Goal: Find specific page/section: Find specific page/section

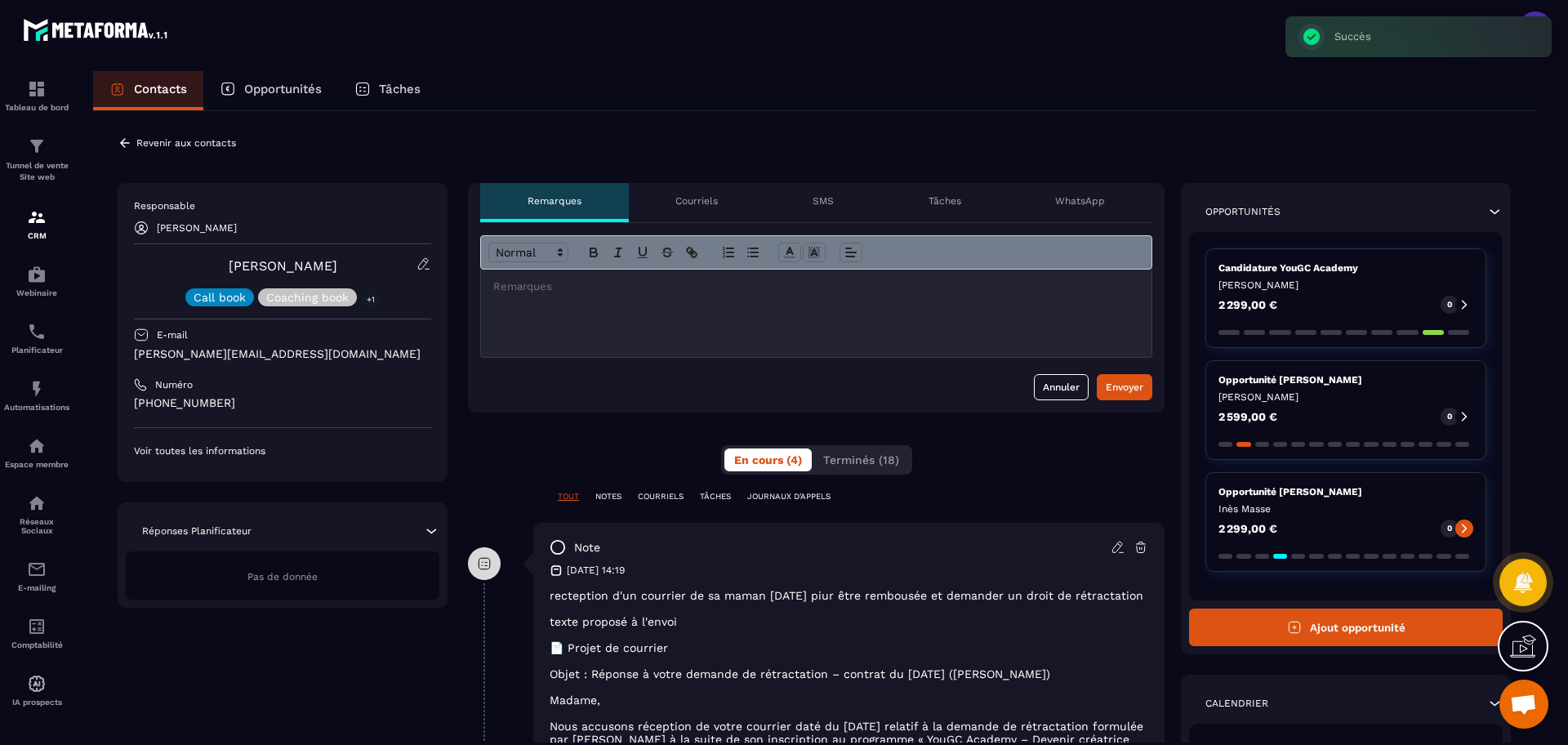
scroll to position [1031, 0]
click at [128, 138] on icon at bounding box center [125, 143] width 15 height 15
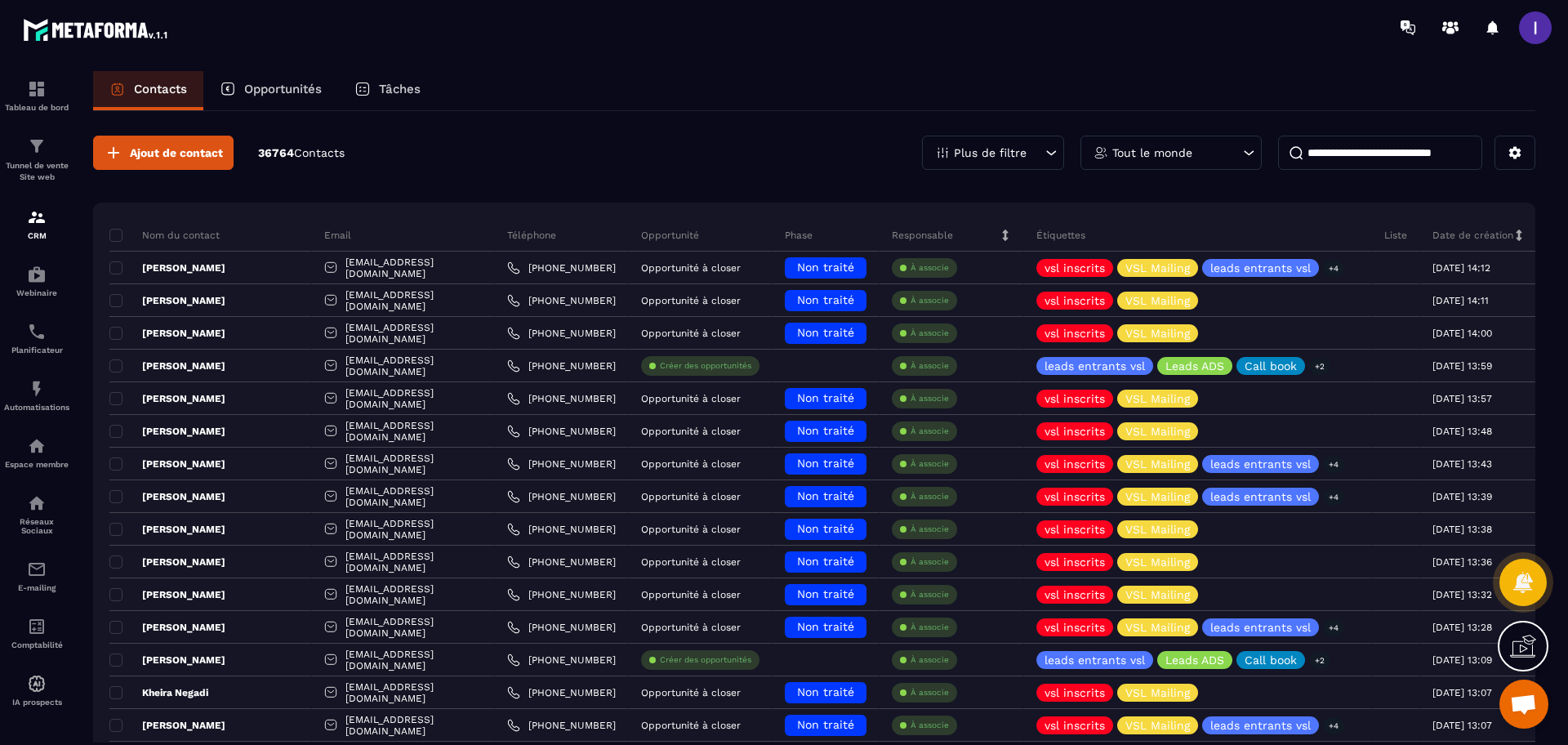
click at [268, 87] on p "Opportunités" at bounding box center [283, 89] width 78 height 15
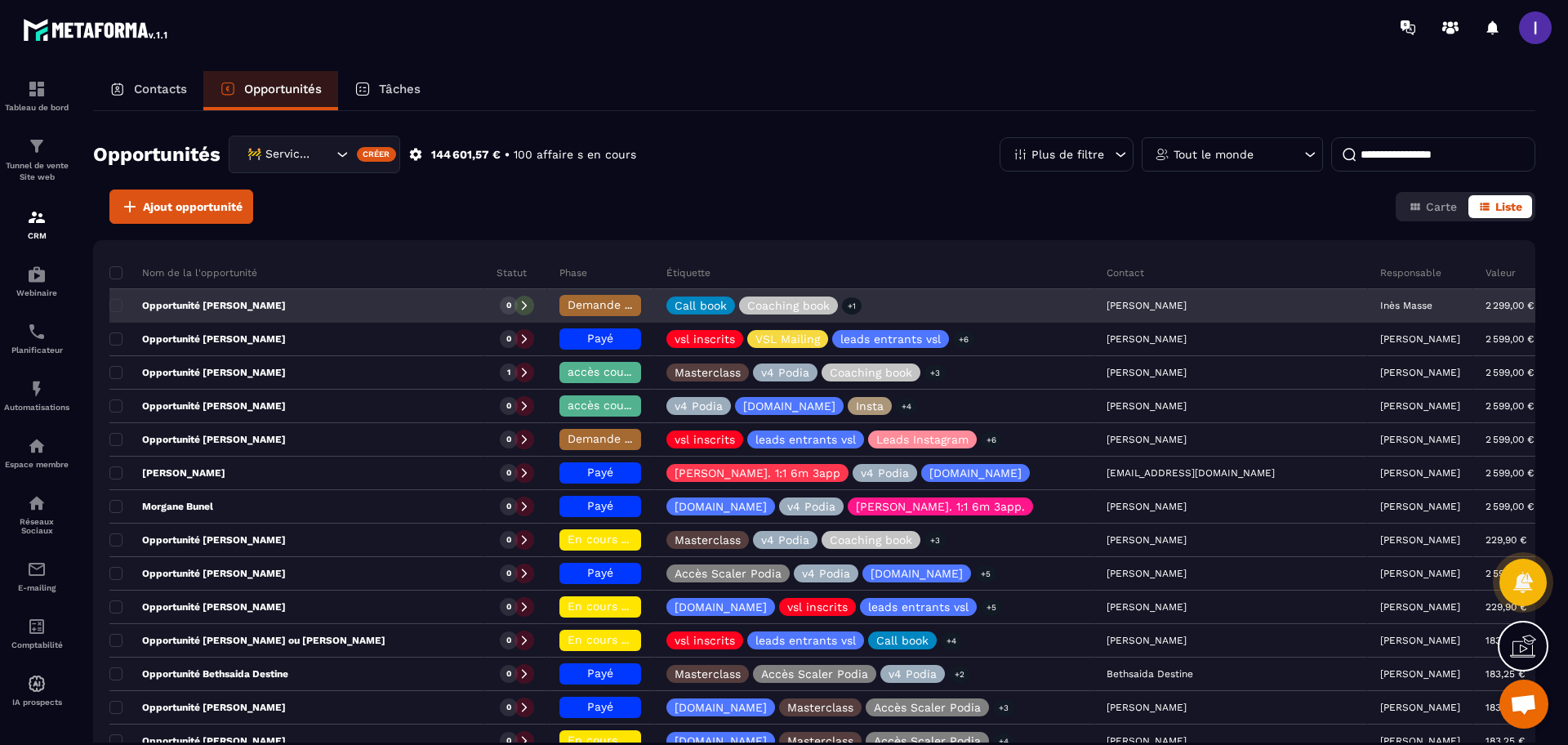
click at [1380, 307] on p "Inès Masse" at bounding box center [1406, 306] width 52 height 11
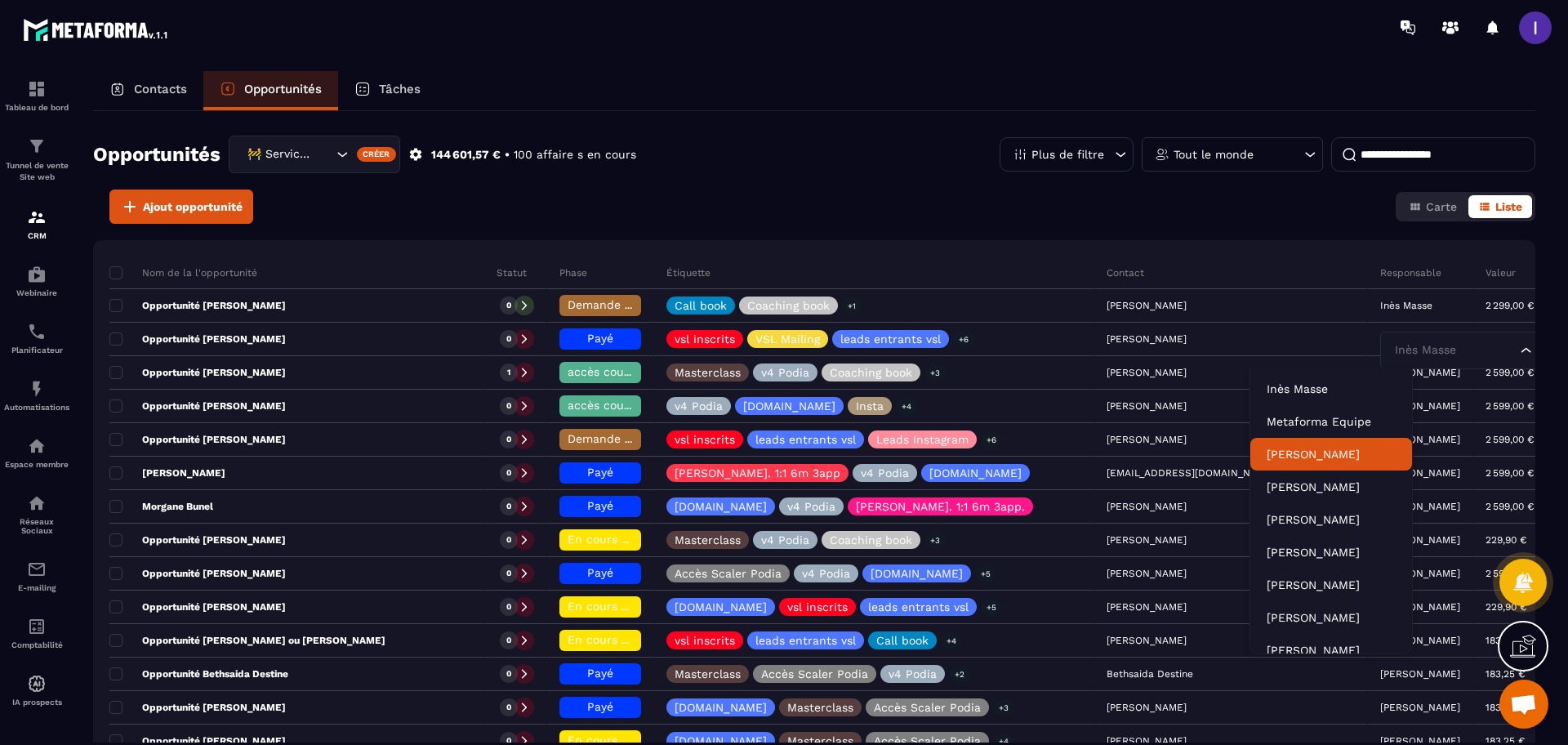
click at [1333, 446] on p "[PERSON_NAME]" at bounding box center [1330, 454] width 129 height 17
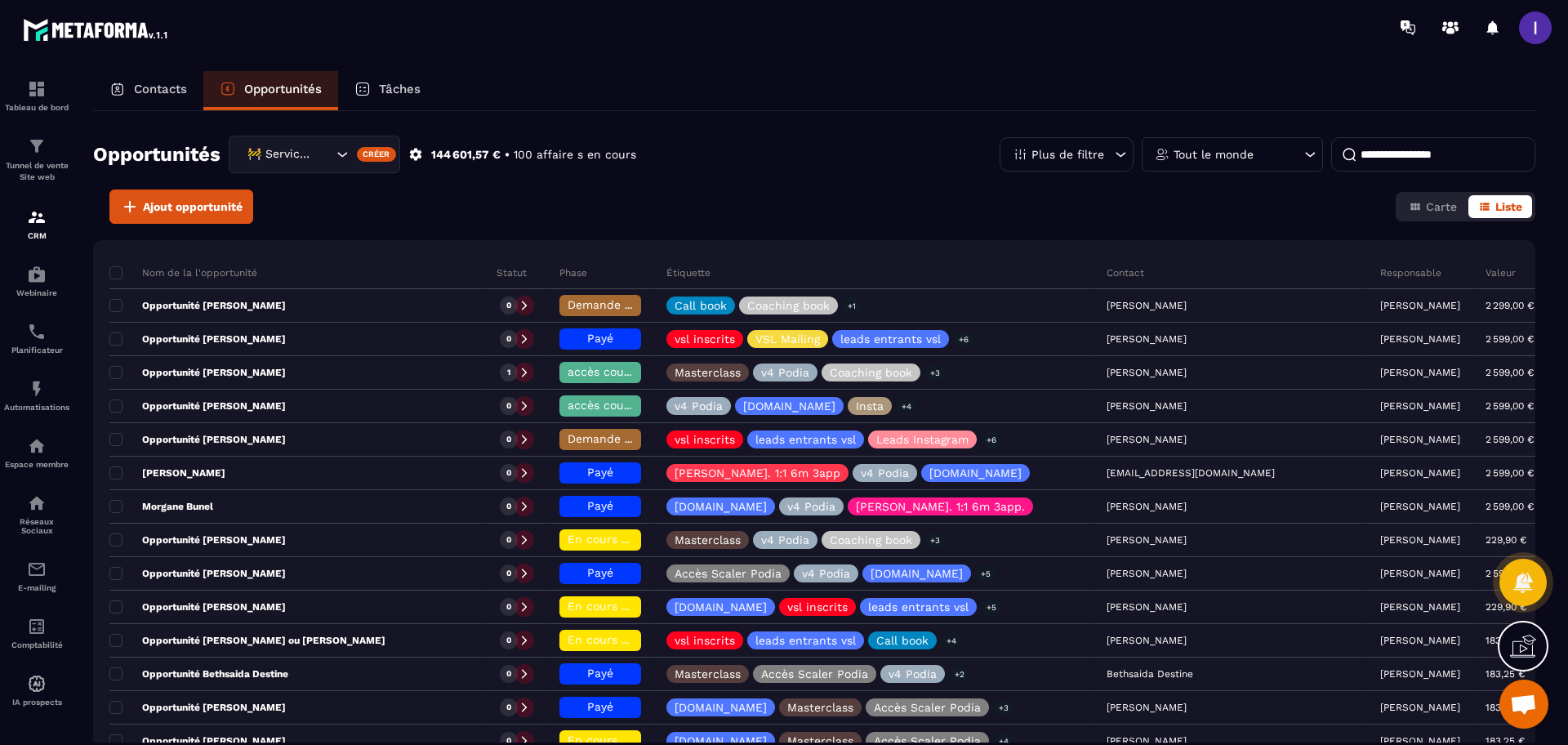
click at [1015, 109] on div "Contacts Opportunités Tâches" at bounding box center [814, 90] width 1442 height 39
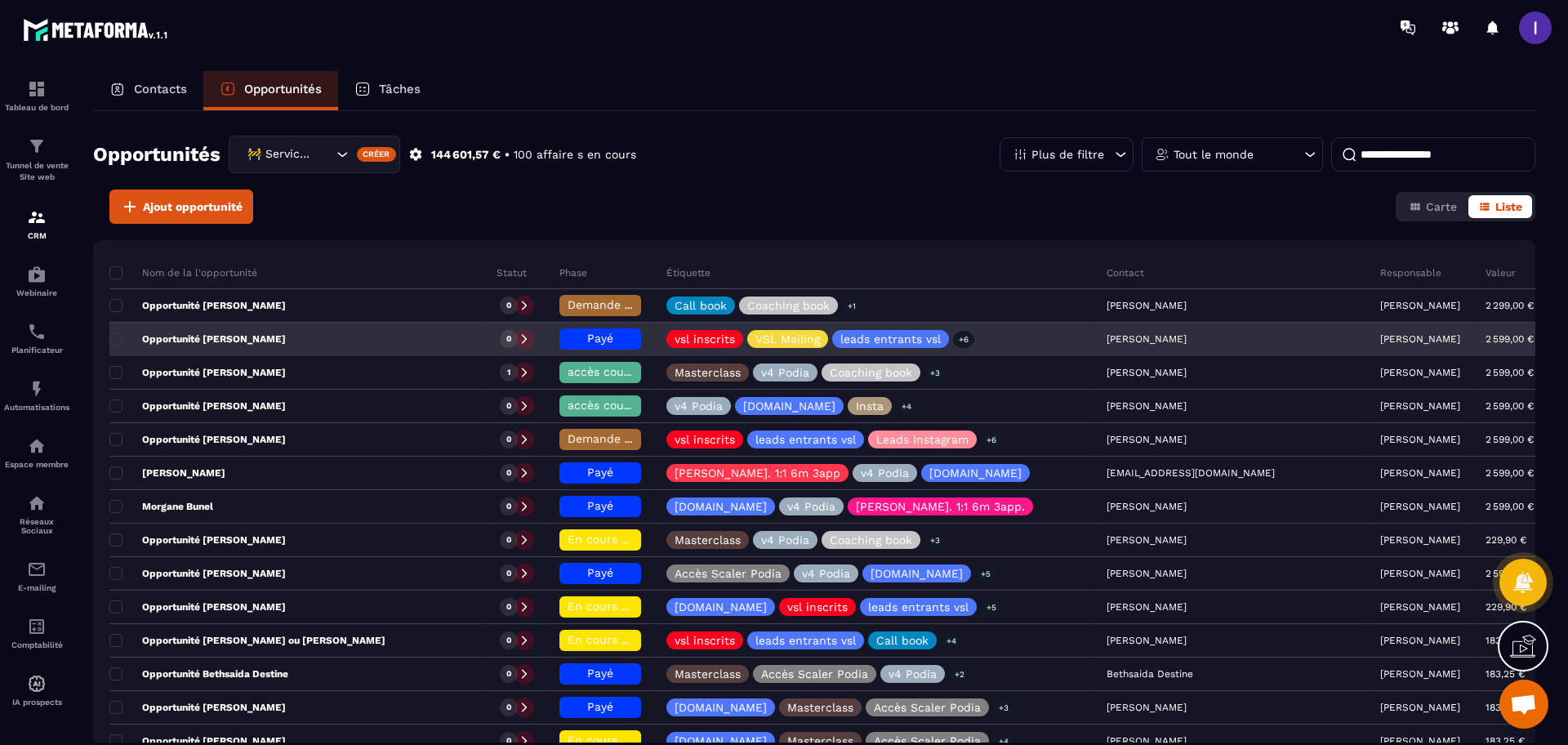
click at [529, 338] on icon at bounding box center [524, 339] width 11 height 11
